Goal: Information Seeking & Learning: Find specific page/section

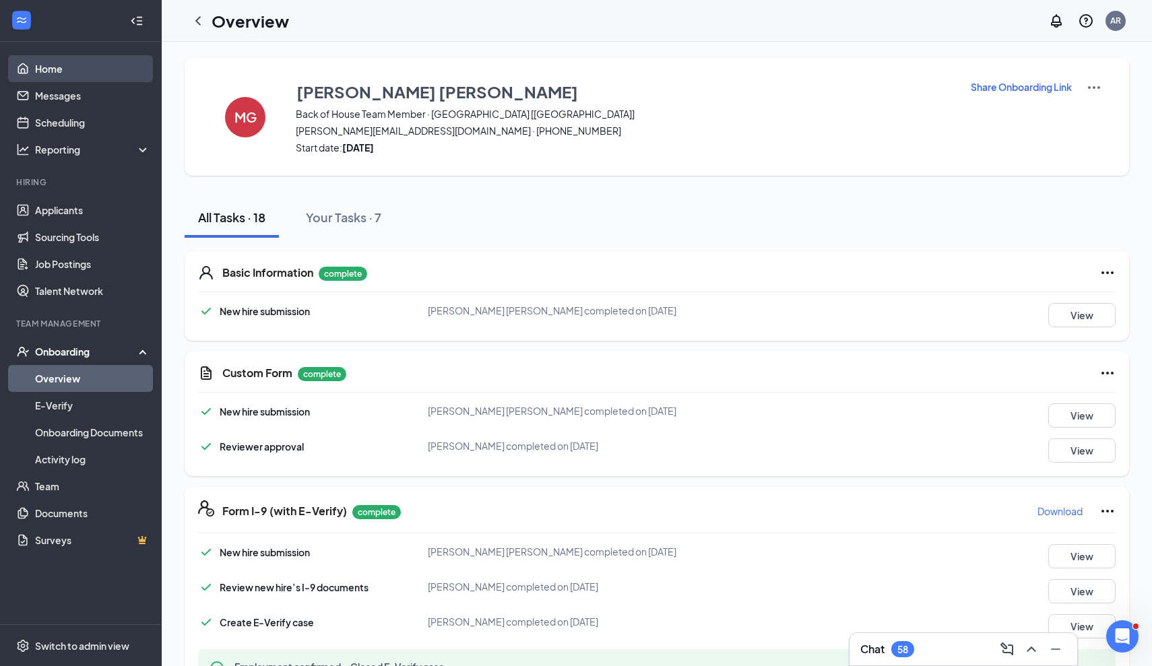
click at [51, 66] on link "Home" at bounding box center [92, 68] width 115 height 27
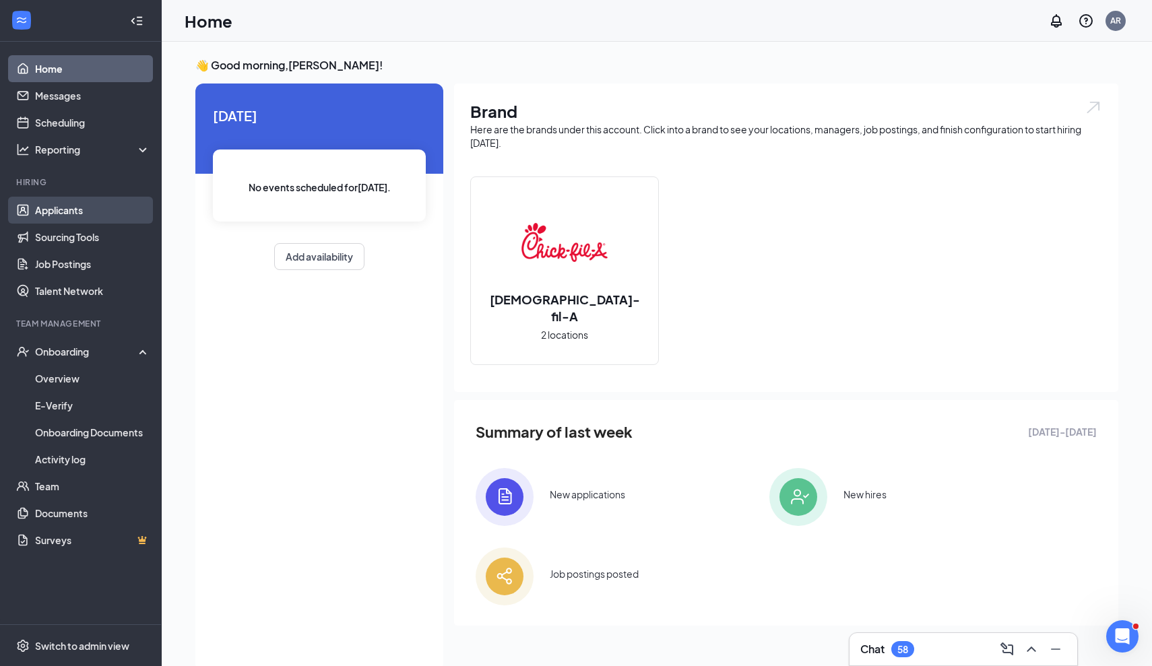
click at [80, 203] on link "Applicants" at bounding box center [92, 210] width 115 height 27
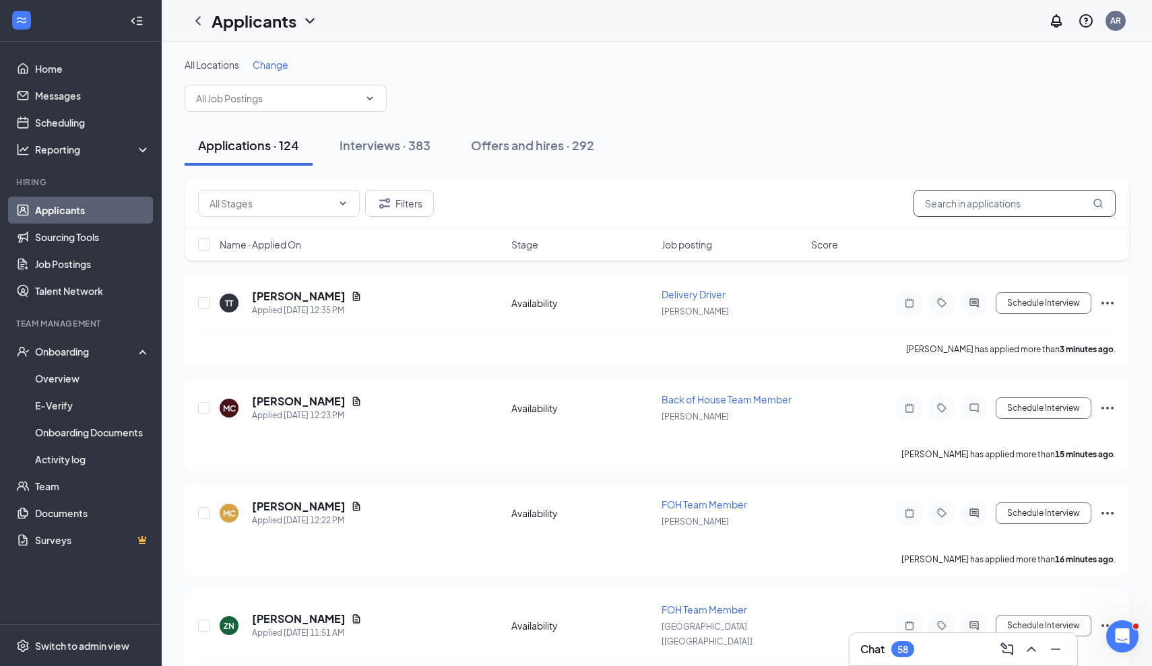
click at [1003, 203] on input "text" at bounding box center [1015, 203] width 202 height 27
paste input "Nithyanandkumar Kakuturi"
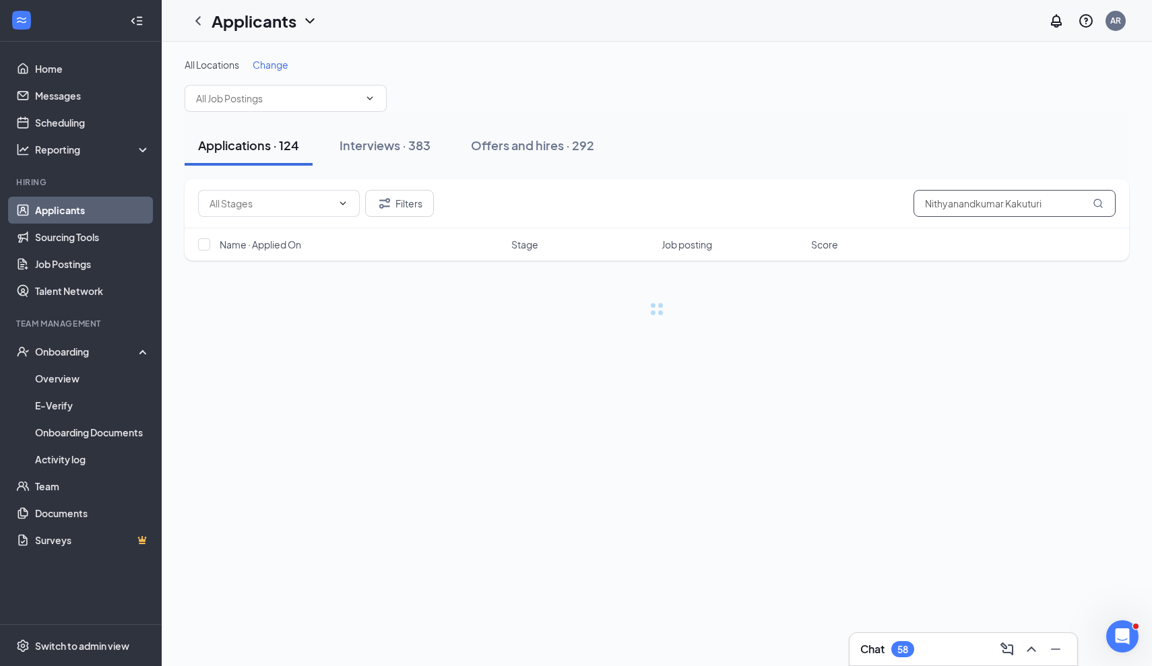
type input "Nithyanandkumar Kakuturi"
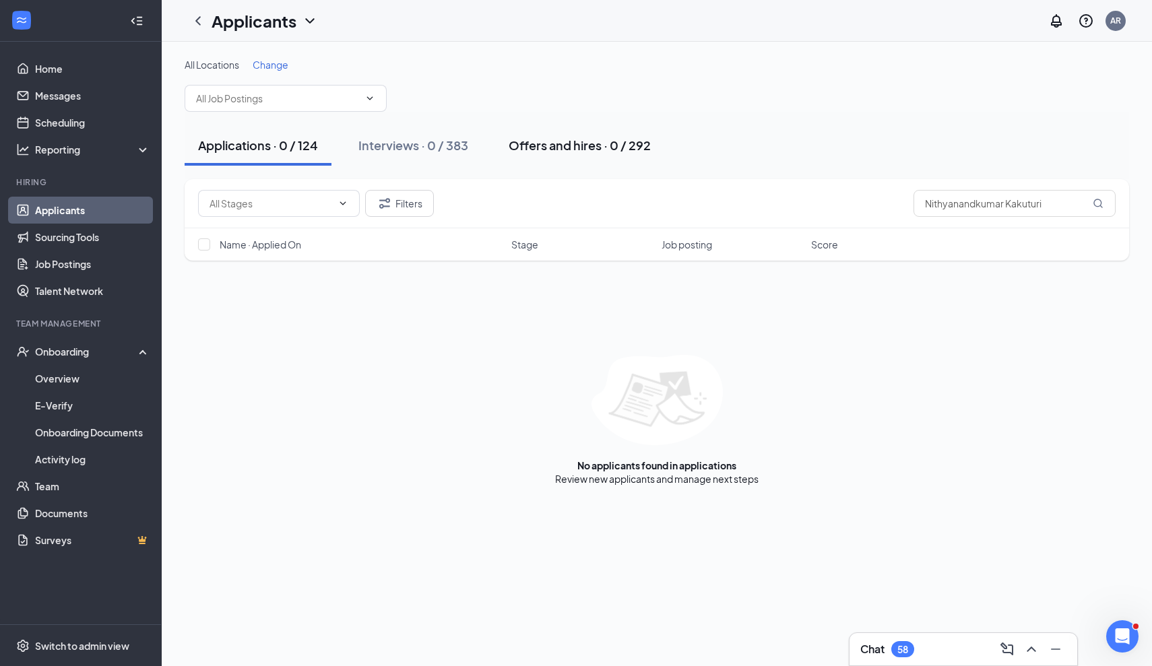
click at [651, 147] on div "Offers and hires · 0 / 292" at bounding box center [580, 145] width 142 height 17
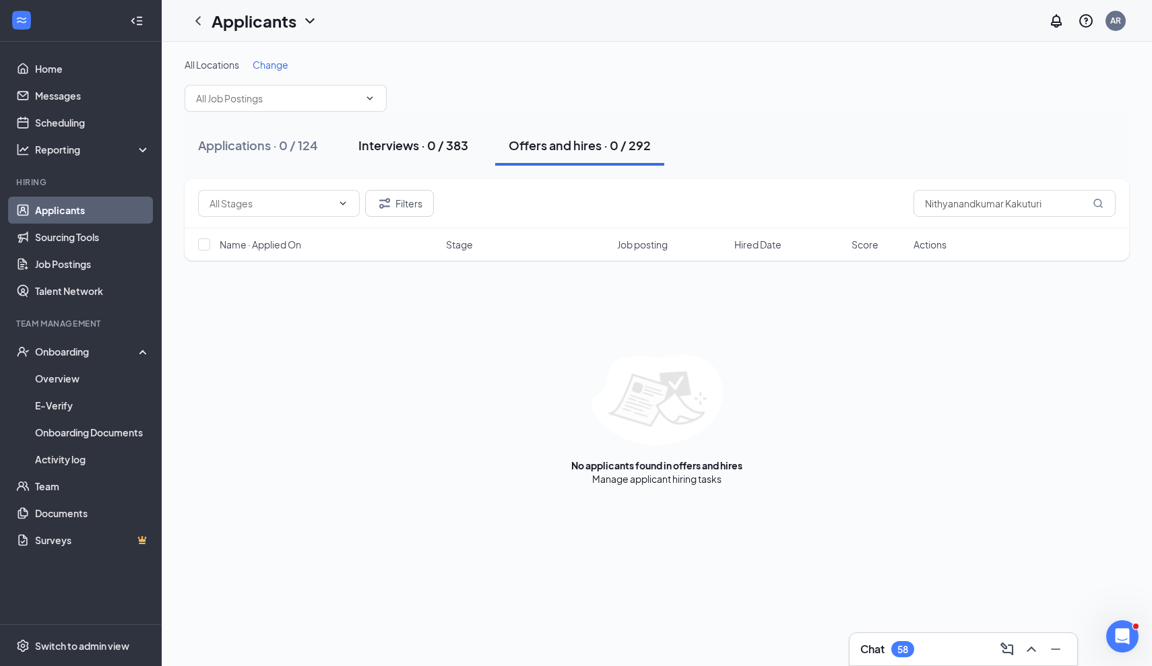
click at [389, 139] on div "Interviews · 0 / 383" at bounding box center [414, 145] width 110 height 17
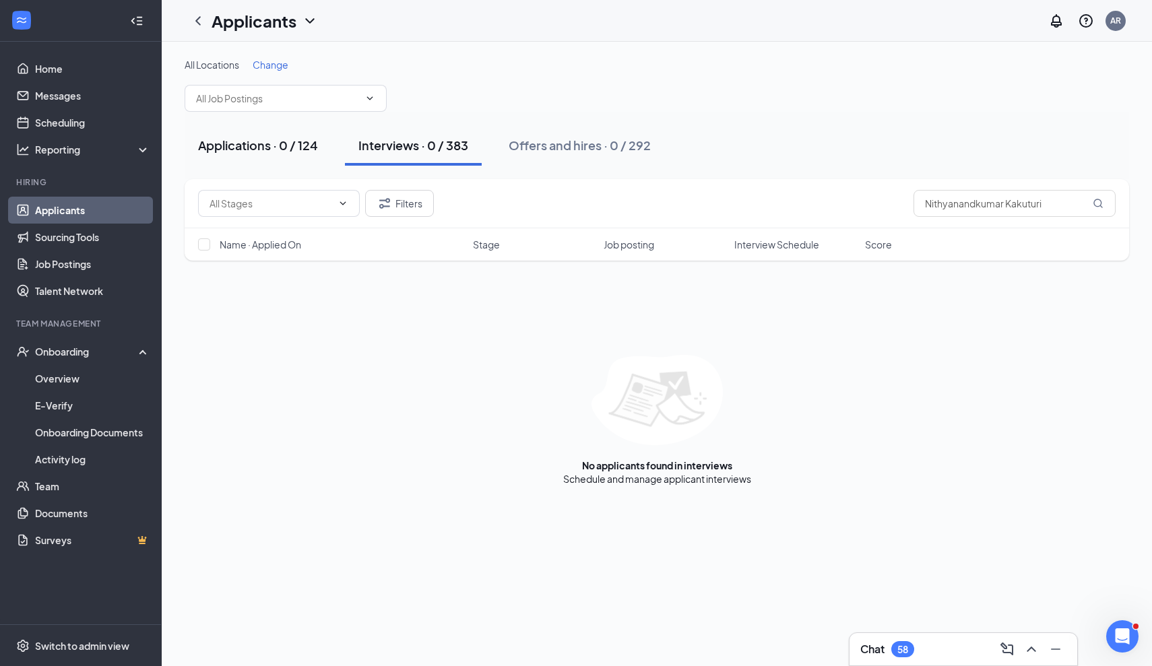
click at [280, 131] on button "Applications · 0 / 124" at bounding box center [258, 145] width 147 height 40
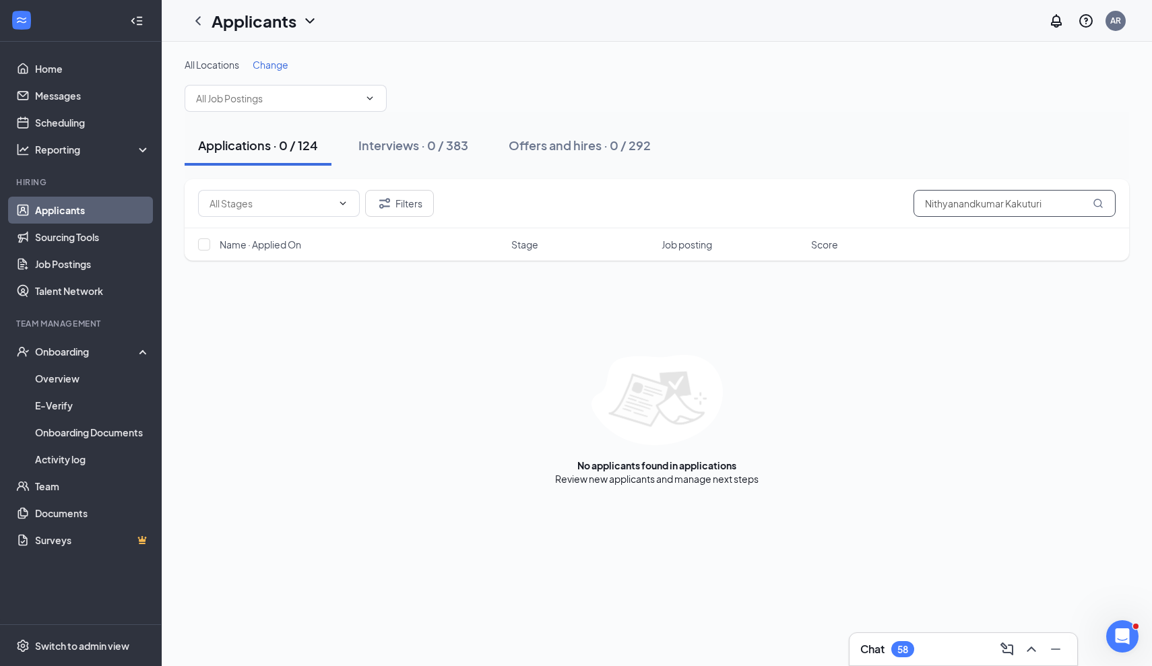
drag, startPoint x: 1061, startPoint y: 201, endPoint x: 808, endPoint y: 184, distance: 253.9
click at [809, 184] on div "Filters Nithyanandkumar Kakuturi" at bounding box center [657, 203] width 945 height 49
paste input "[EMAIL_ADDRESS][DOMAIN_NAME]"
type input "[EMAIL_ADDRESS][DOMAIN_NAME]"
click at [697, 480] on link "Interviews" at bounding box center [699, 479] width 46 height 12
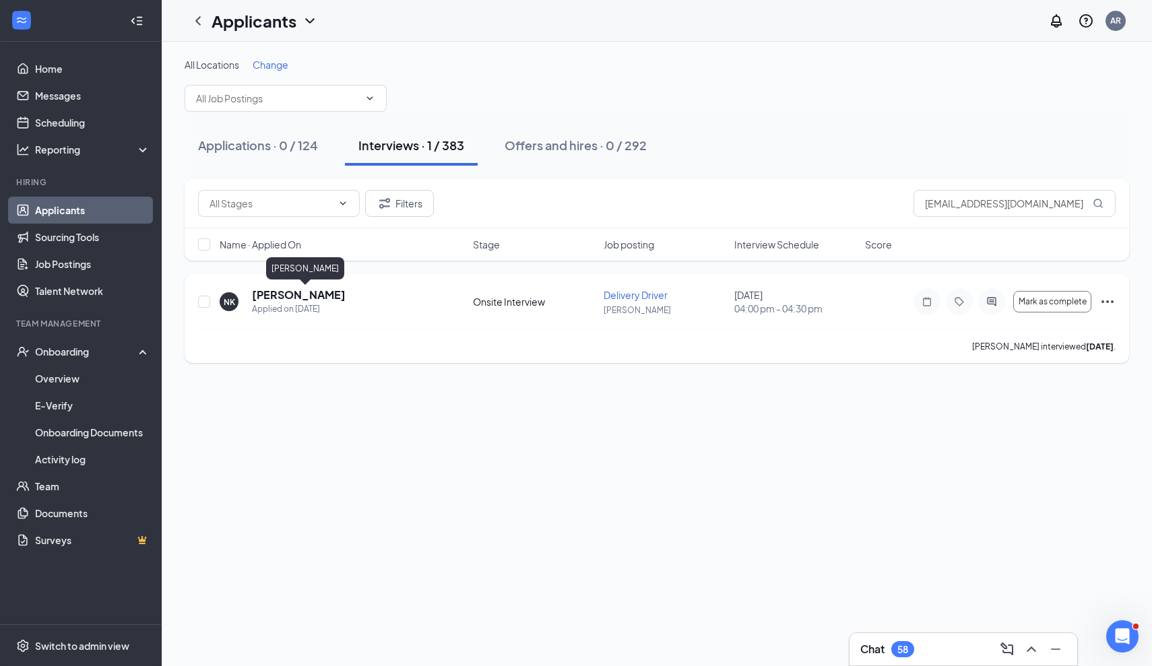
click at [336, 299] on h5 "[PERSON_NAME]" at bounding box center [299, 295] width 94 height 15
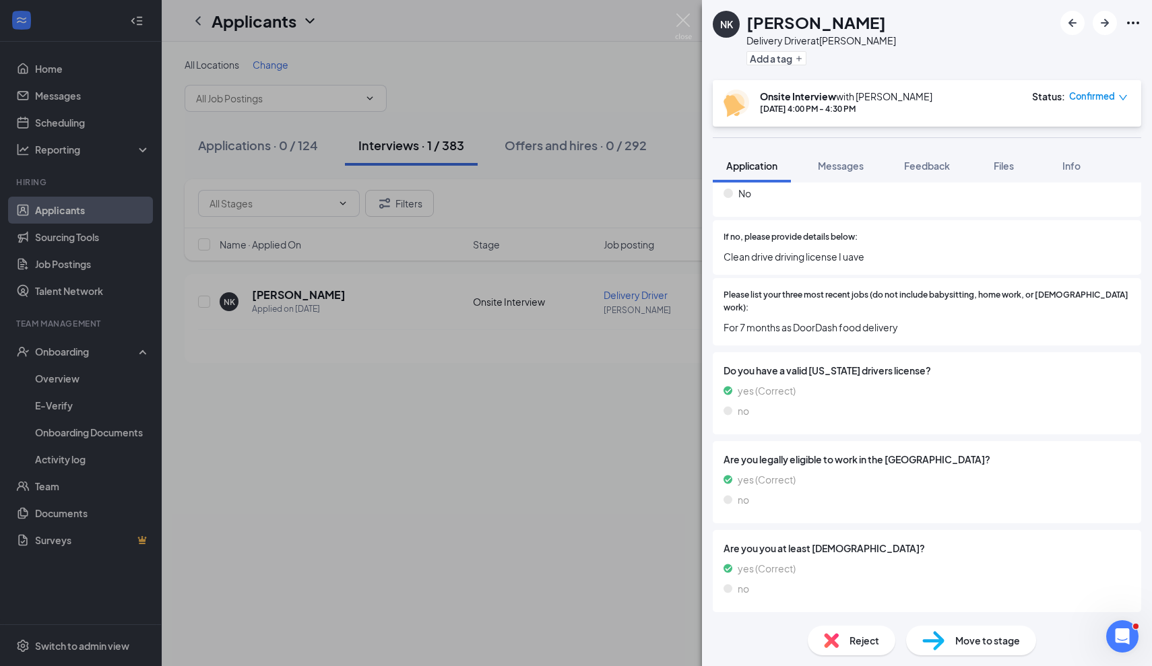
scroll to position [276, 0]
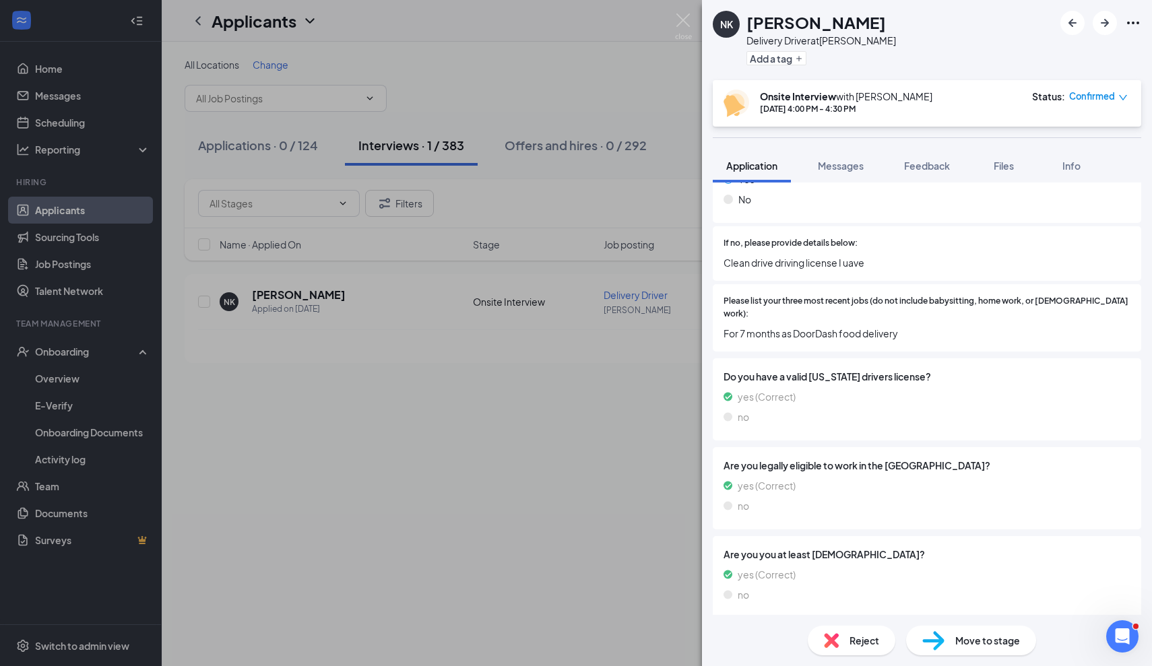
click at [910, 326] on span "For 7 months as DoorDash food delivery" at bounding box center [927, 333] width 407 height 15
click at [687, 18] on img at bounding box center [683, 26] width 17 height 26
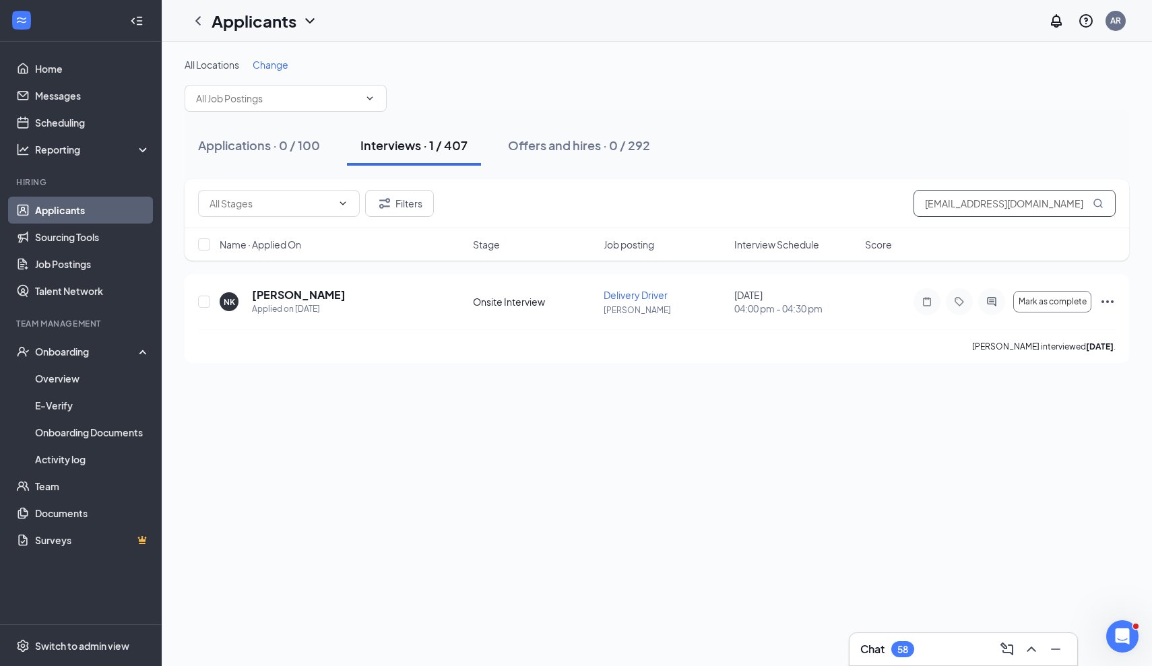
drag, startPoint x: 1048, startPoint y: 200, endPoint x: 851, endPoint y: 198, distance: 196.8
click at [853, 198] on div "Filters [EMAIL_ADDRESS][DOMAIN_NAME]" at bounding box center [657, 203] width 918 height 27
type input "[PERSON_NAME]"
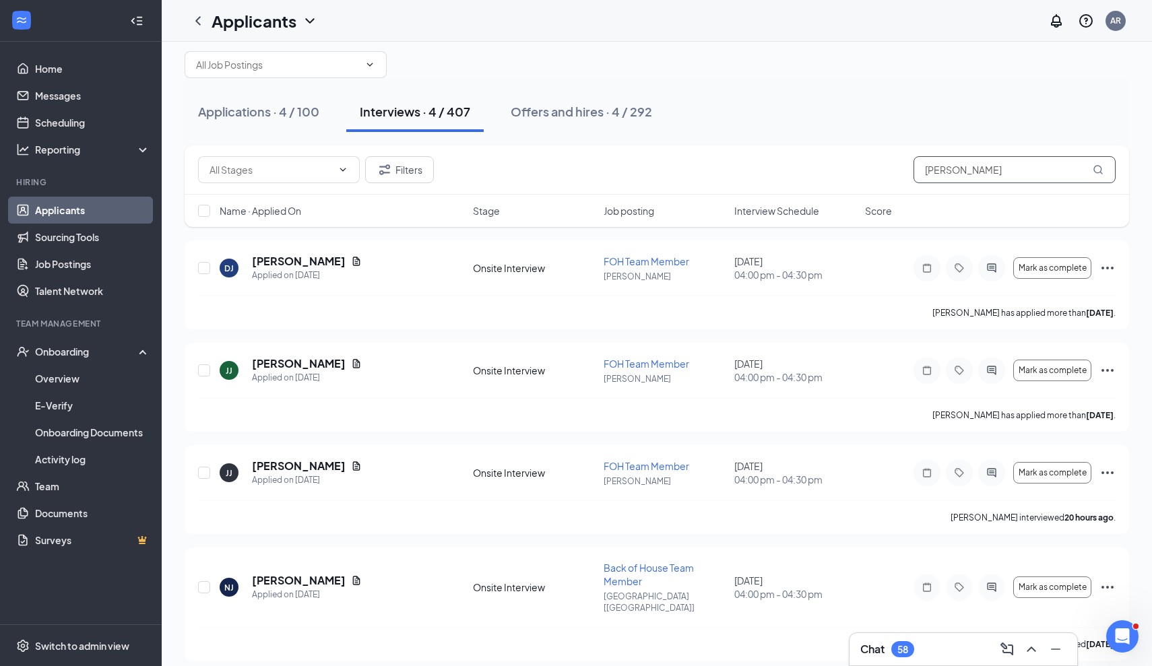
scroll to position [33, 0]
click at [609, 124] on button "Offers and hires · 4 / 292" at bounding box center [581, 112] width 168 height 40
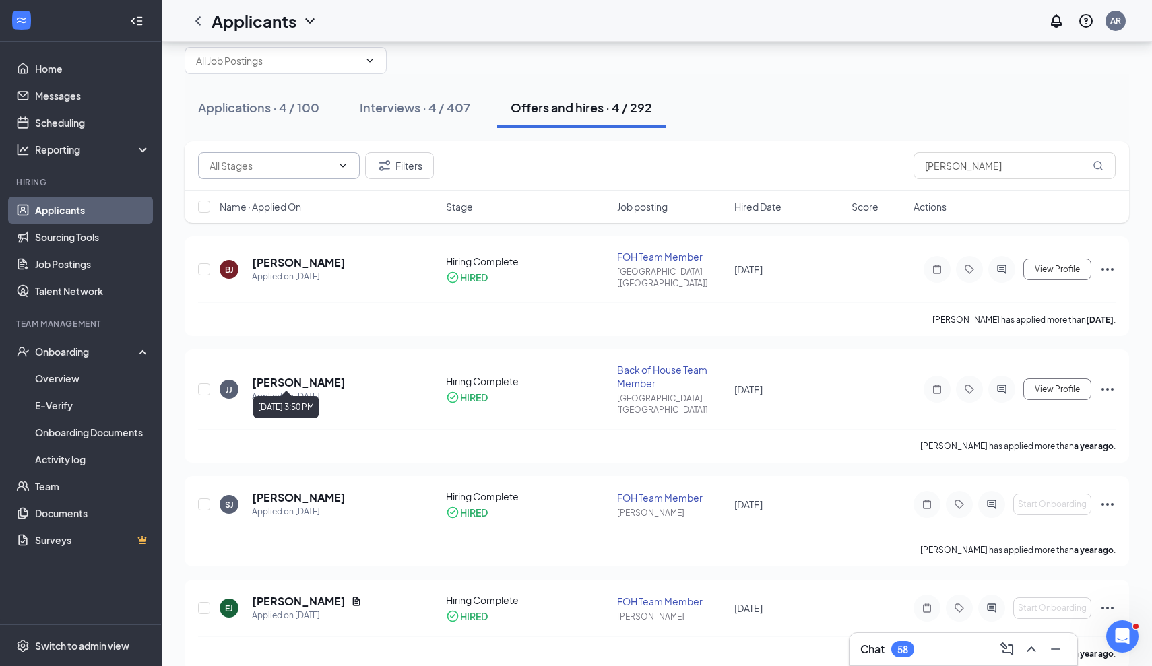
scroll to position [37, 0]
click at [297, 115] on div "Applications · 4 / 100" at bounding box center [258, 108] width 121 height 17
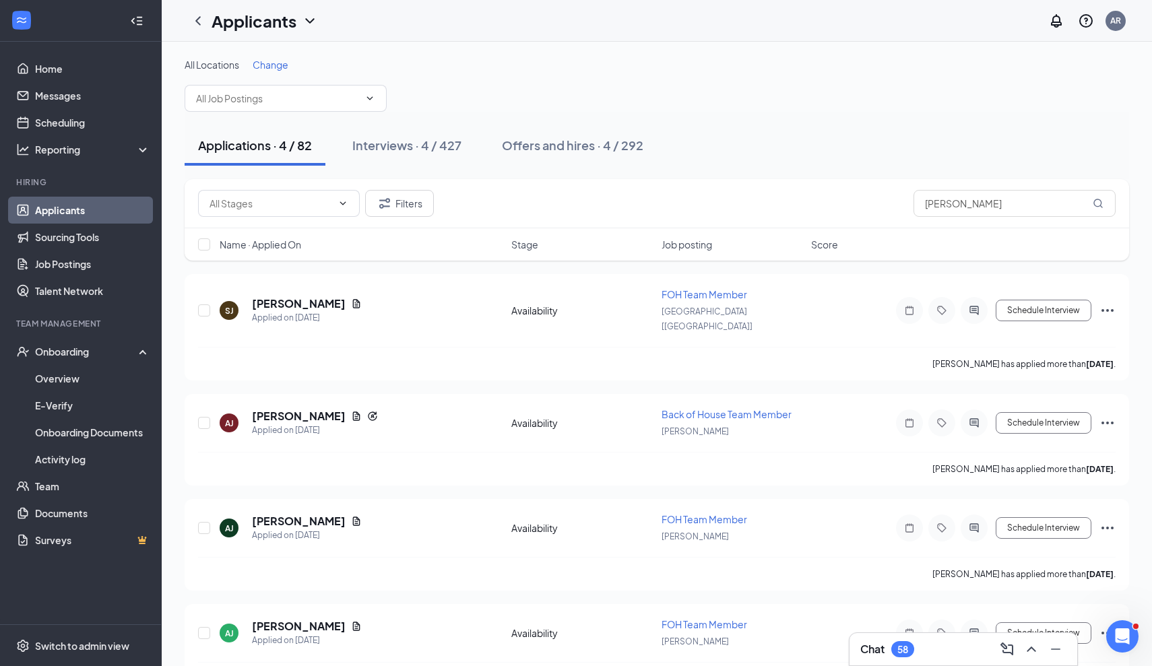
click at [995, 189] on div "Filters [PERSON_NAME]" at bounding box center [657, 203] width 945 height 49
drag, startPoint x: 979, startPoint y: 209, endPoint x: 852, endPoint y: 193, distance: 128.4
click at [852, 193] on div "Filters [PERSON_NAME]" at bounding box center [657, 203] width 918 height 27
type input "[PERSON_NAME]"
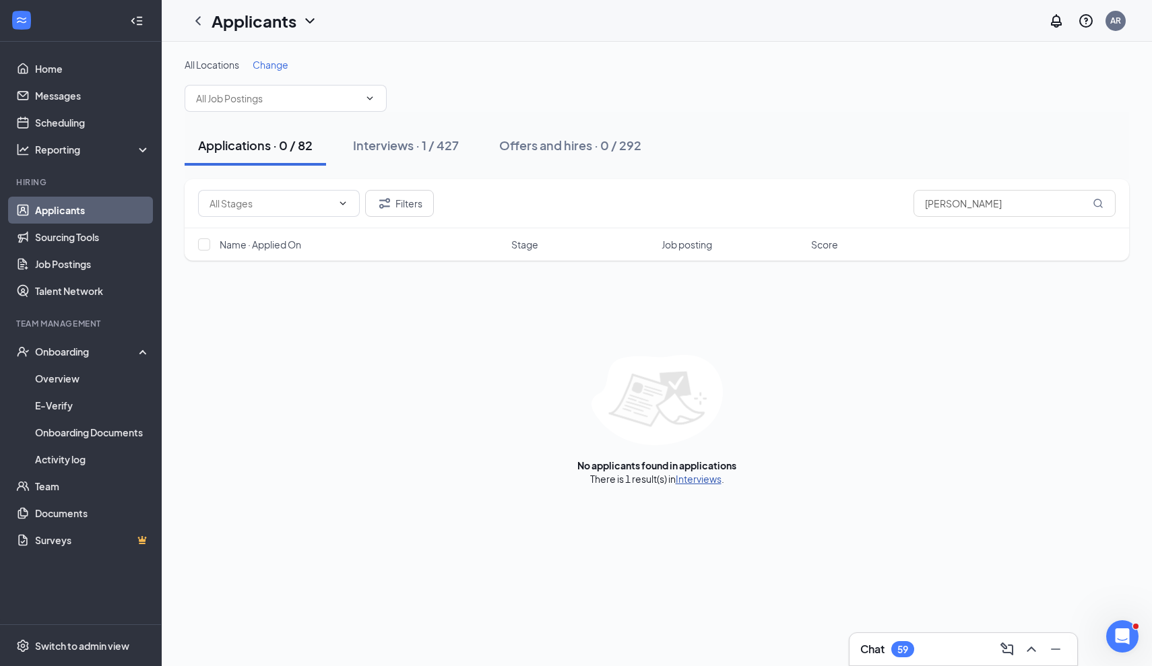
click at [699, 483] on link "Interviews" at bounding box center [699, 479] width 46 height 12
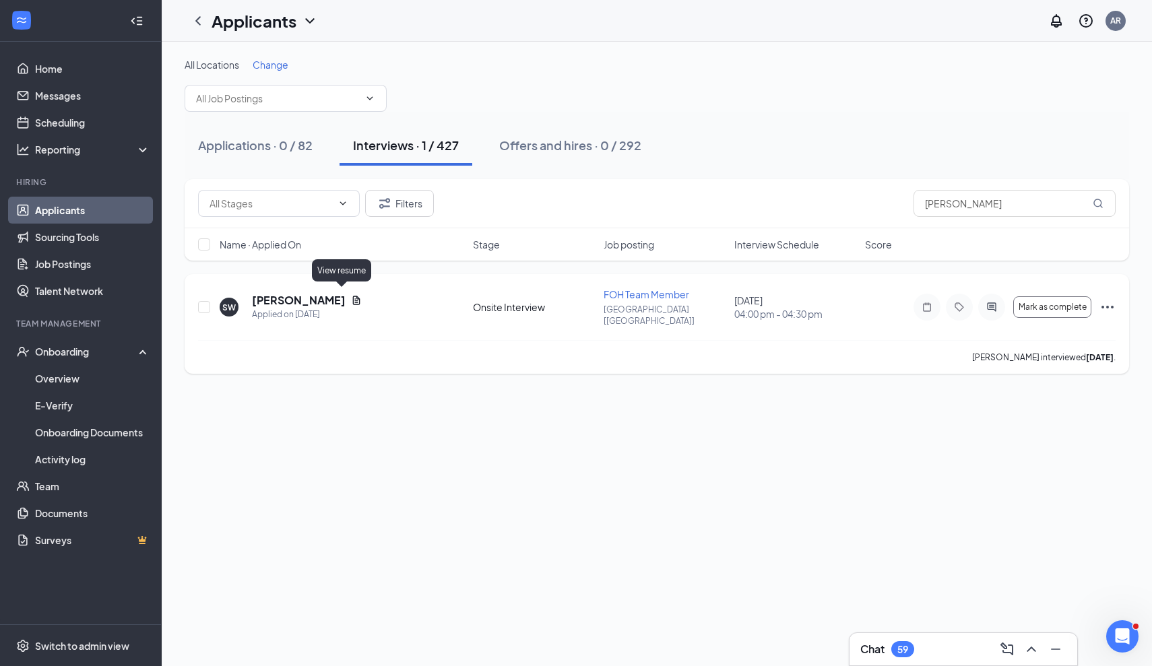
click at [353, 297] on icon "Document" at bounding box center [356, 300] width 7 height 9
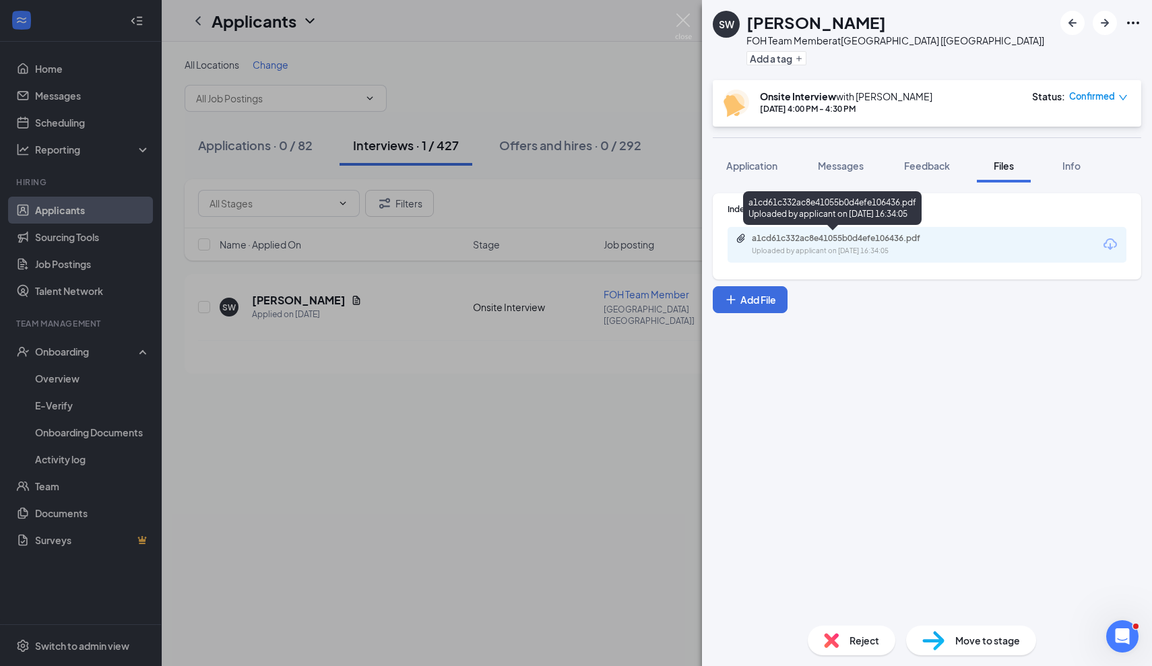
click at [908, 248] on div "Uploaded by applicant on [DATE] 16:34:05" at bounding box center [853, 251] width 202 height 11
click at [651, 375] on div "SW [PERSON_NAME] FOH Team Member at [GEOGRAPHIC_DATA] [[GEOGRAPHIC_DATA]] Add a…" at bounding box center [576, 333] width 1152 height 666
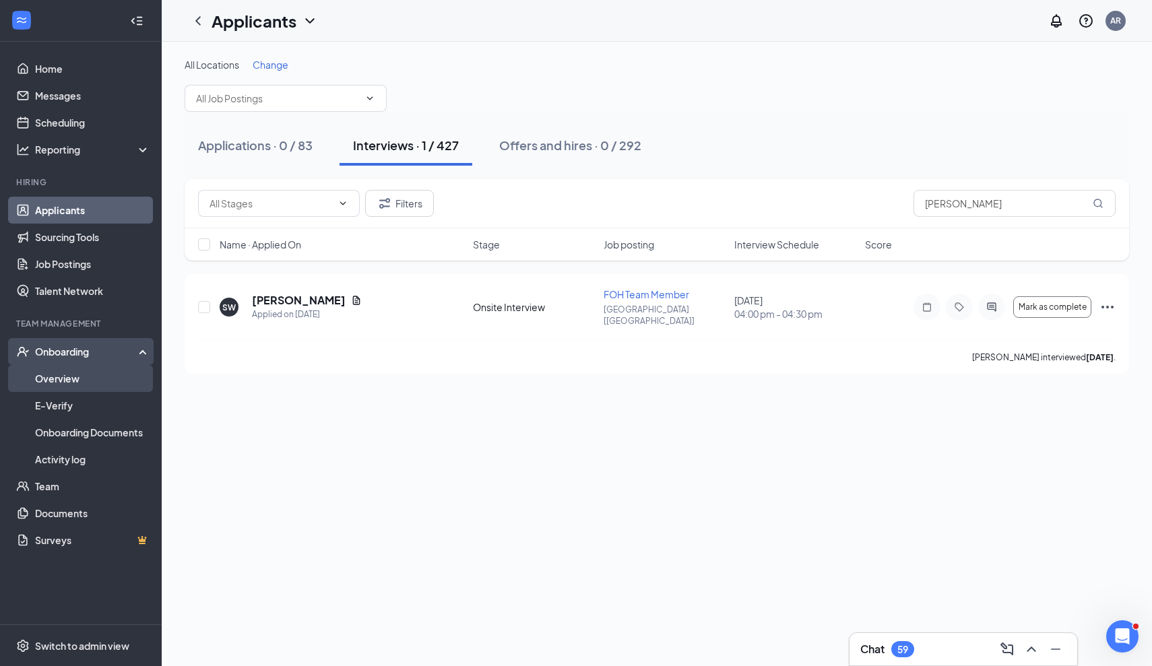
click at [65, 381] on link "Overview" at bounding box center [92, 378] width 115 height 27
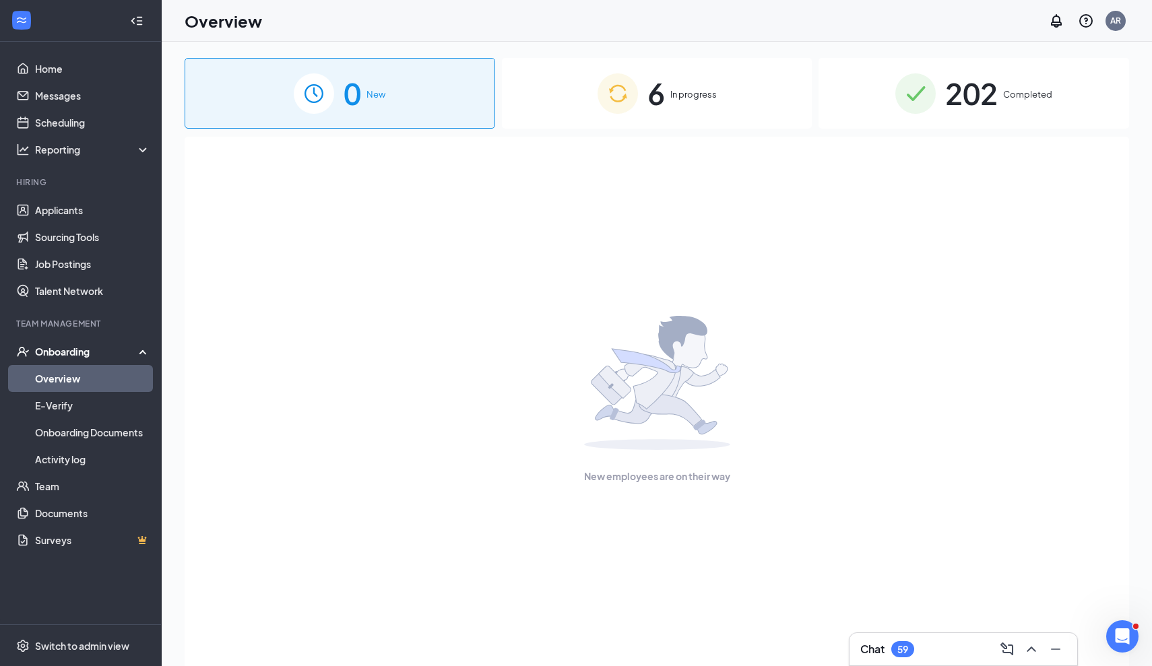
click at [723, 117] on div "6 In progress" at bounding box center [657, 93] width 311 height 71
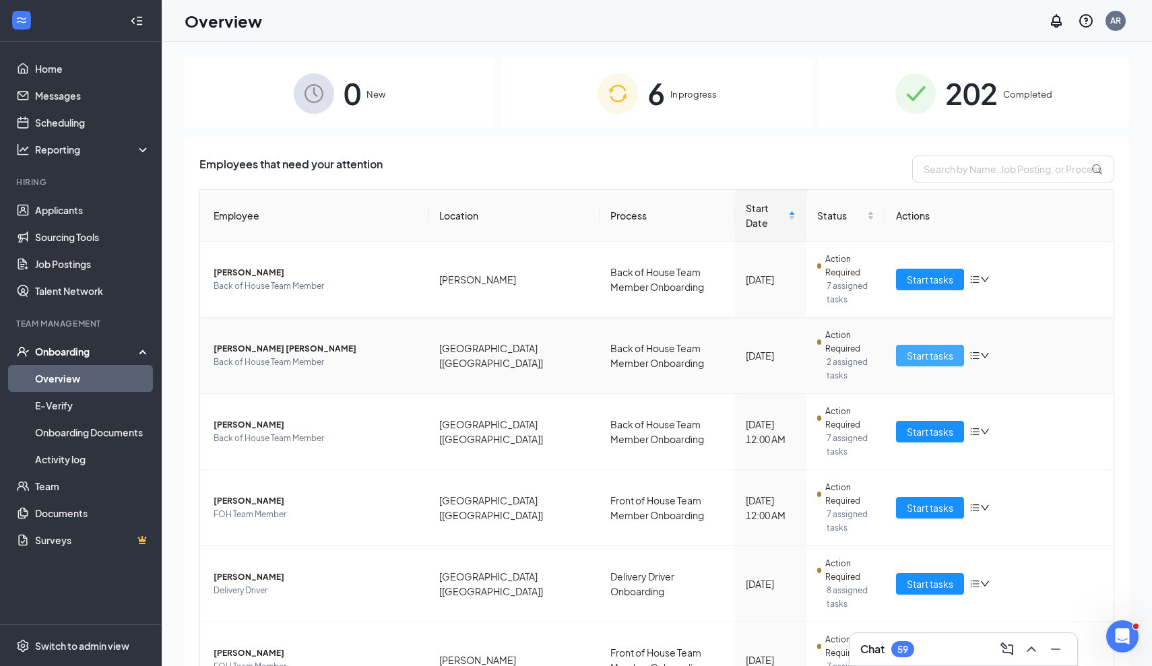
click at [927, 348] on span "Start tasks" at bounding box center [930, 355] width 46 height 15
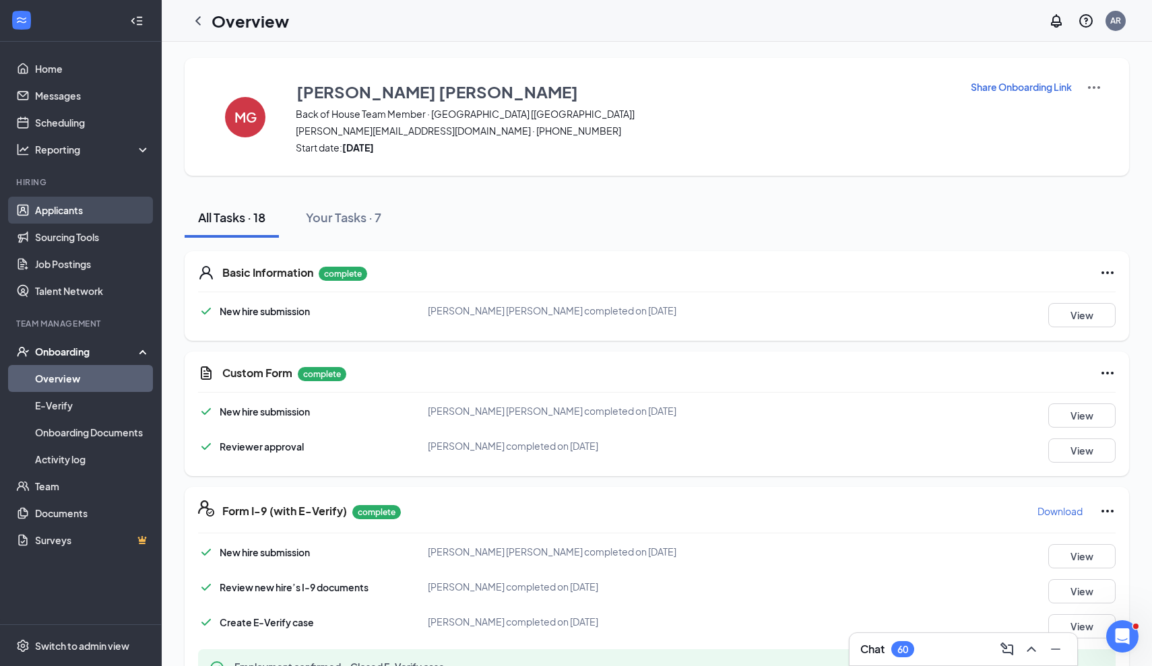
click at [69, 210] on link "Applicants" at bounding box center [92, 210] width 115 height 27
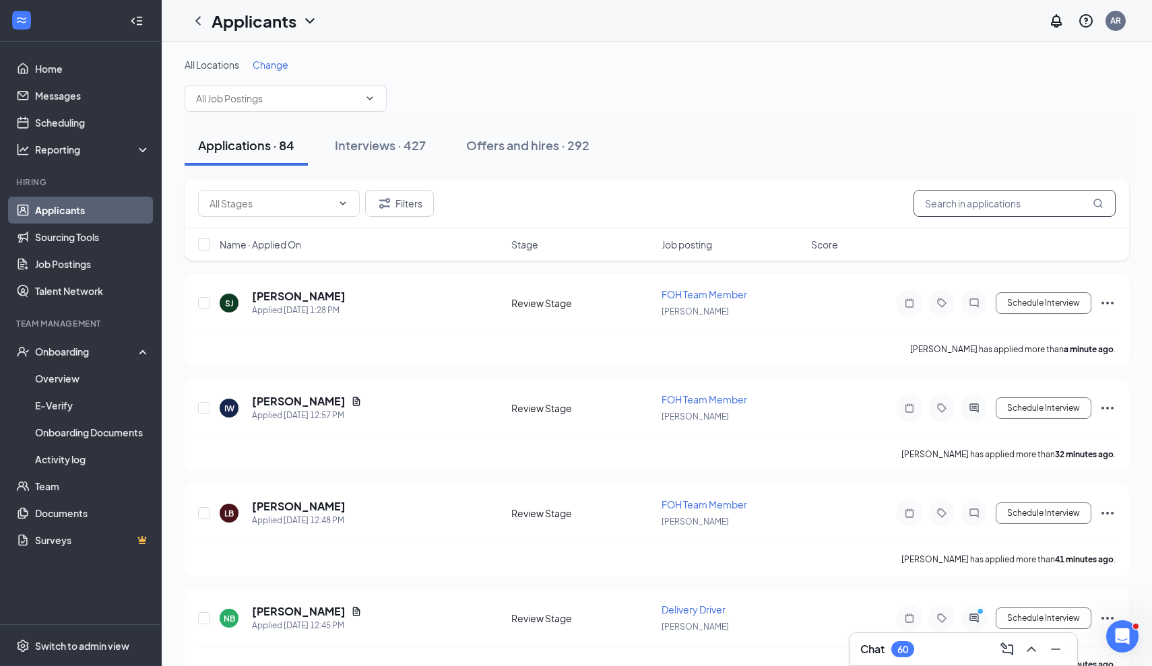
click at [986, 209] on input "text" at bounding box center [1015, 203] width 202 height 27
type input "[PERSON_NAME]"
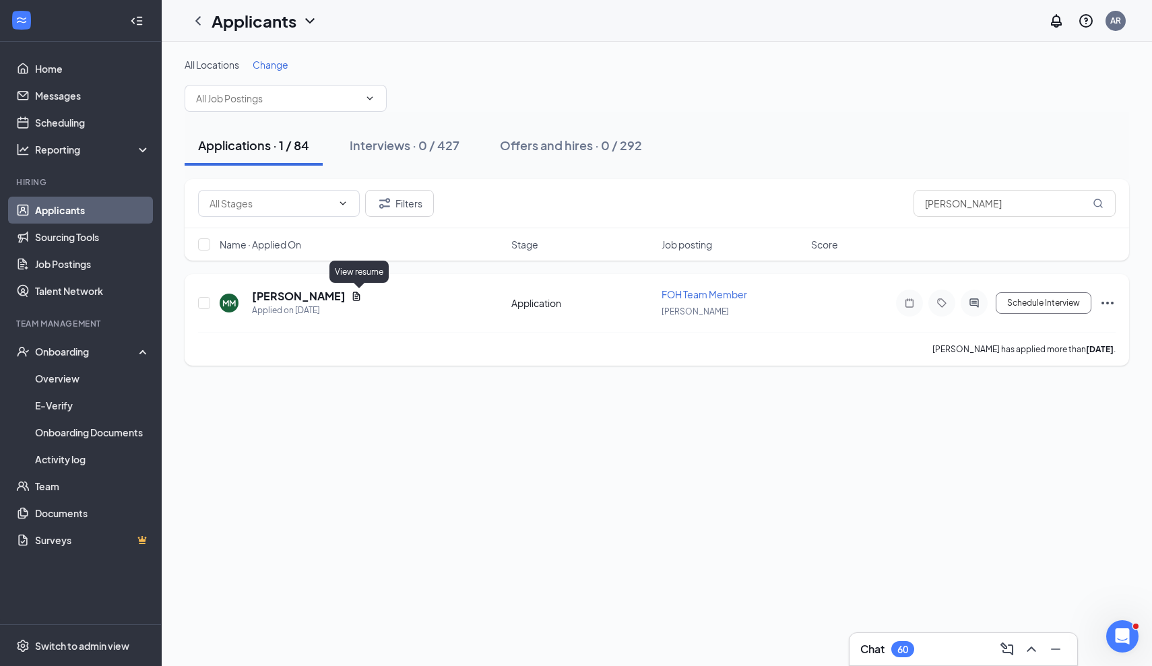
click at [359, 299] on icon "Document" at bounding box center [356, 296] width 7 height 9
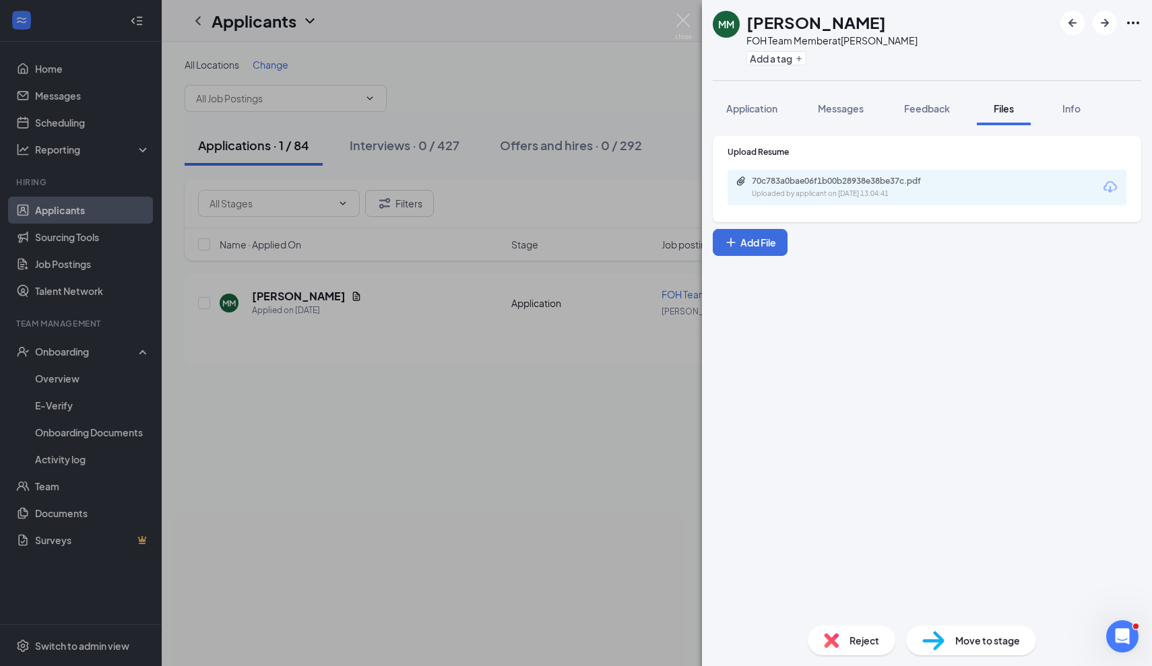
click at [790, 185] on div "70c783a0bae06f1b00b28938e38be37c.pdf" at bounding box center [846, 181] width 189 height 11
